Goal: Navigation & Orientation: Find specific page/section

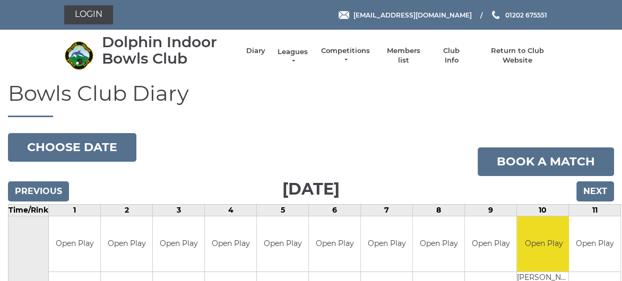
click at [296, 49] on link "Leagues" at bounding box center [292, 56] width 33 height 19
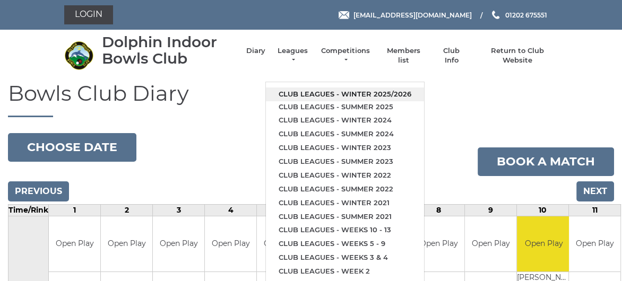
click at [306, 90] on link "Club leagues - Winter 2025/2026" at bounding box center [345, 95] width 158 height 14
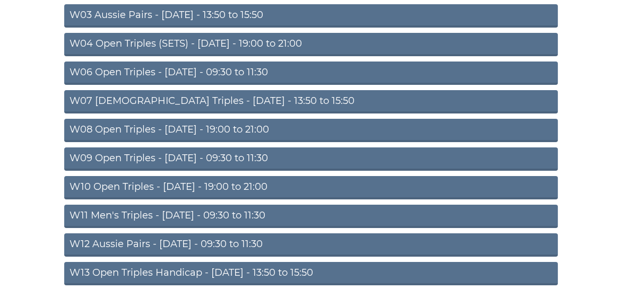
scroll to position [212, 0]
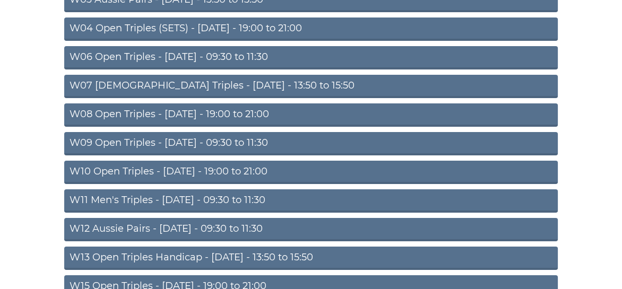
click at [212, 142] on link "W09 Open Triples - [DATE] - 09:30 to 11:30" at bounding box center [310, 143] width 493 height 23
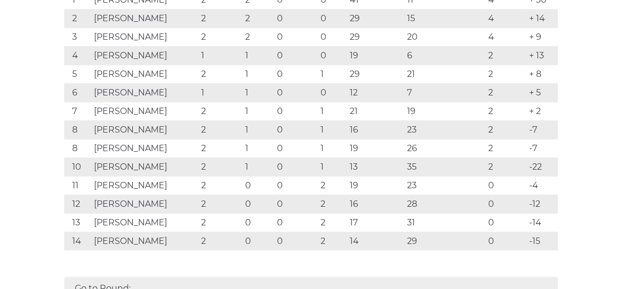
scroll to position [53, 0]
